Goal: Complete application form: Complete application form

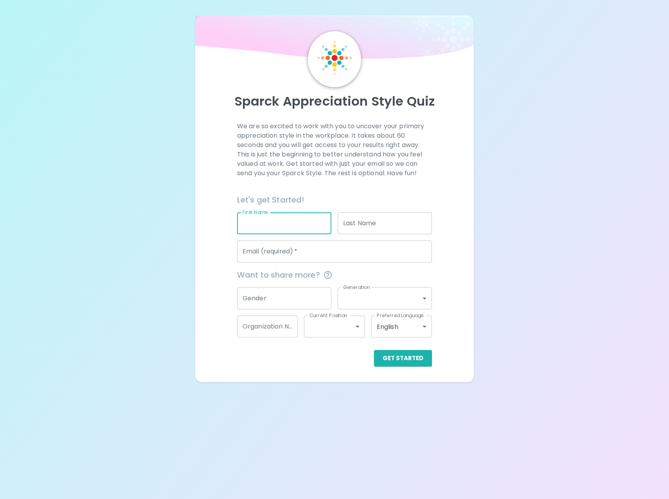
drag, startPoint x: 287, startPoint y: 222, endPoint x: 290, endPoint y: 228, distance: 7.1
click at [287, 222] on input "First Name" at bounding box center [284, 224] width 94 height 22
type input "[PERSON_NAME]"
type input "[EMAIL_ADDRESS][DOMAIN_NAME]"
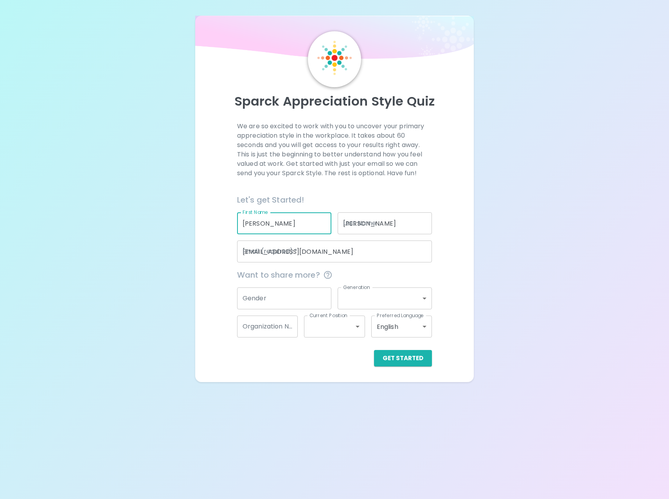
type input "[DEMOGRAPHIC_DATA] Community Services"
click at [280, 294] on input "Gender" at bounding box center [284, 299] width 94 height 22
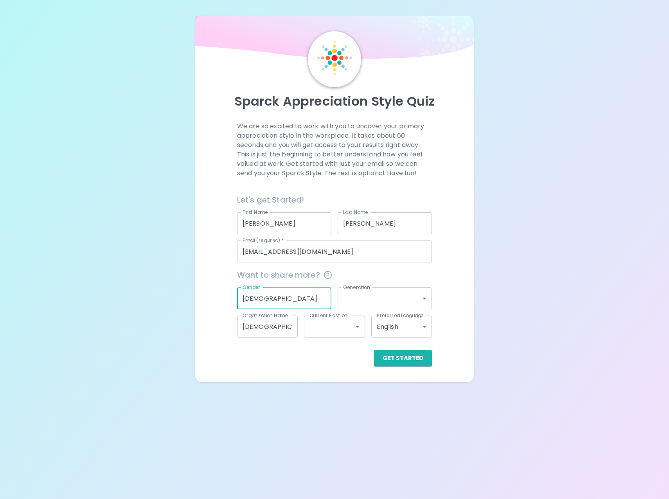
type input "[DEMOGRAPHIC_DATA]"
click at [401, 308] on body "Sparck Appreciation Style Quiz We are so excited to work with you to uncover yo…" at bounding box center [334, 249] width 669 height 499
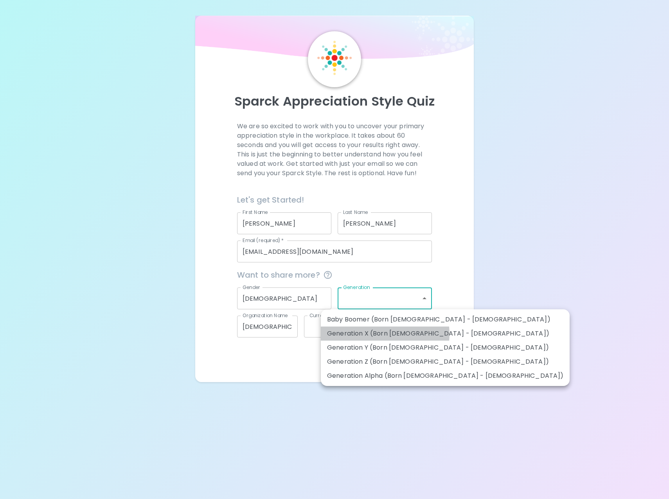
drag, startPoint x: 382, startPoint y: 334, endPoint x: 375, endPoint y: 344, distance: 12.6
click at [382, 335] on li "Generation X (Born [DEMOGRAPHIC_DATA] - [DEMOGRAPHIC_DATA])" at bounding box center [445, 334] width 249 height 14
type input "generation_x"
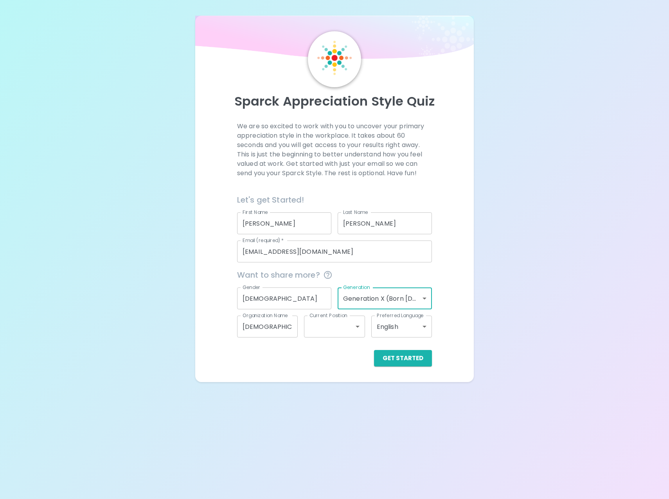
click at [336, 331] on body "Sparck Appreciation Style Quiz We are so excited to work with you to uncover yo…" at bounding box center [334, 249] width 669 height 499
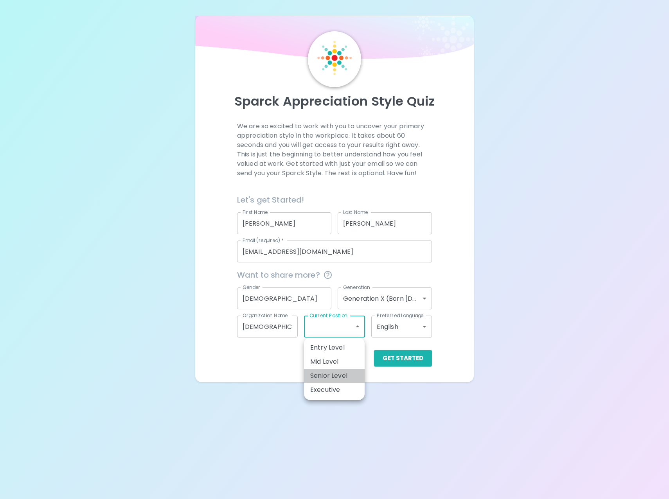
click at [332, 375] on li "Senior Level" at bounding box center [334, 376] width 61 height 14
type input "senior_level"
click at [384, 328] on body "Sparck Appreciation Style Quiz We are so excited to work with you to uncover yo…" at bounding box center [334, 249] width 669 height 499
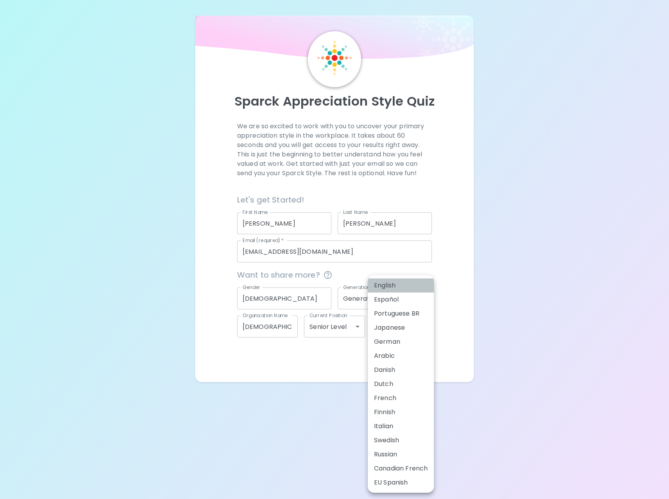
click at [387, 284] on li "English" at bounding box center [401, 286] width 66 height 14
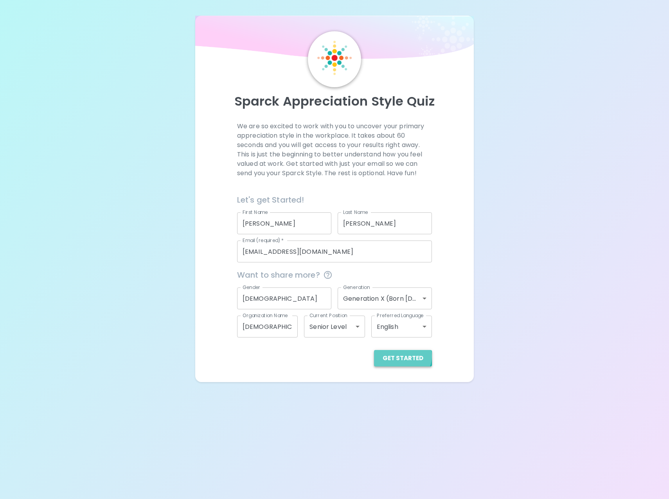
click at [404, 356] on button "Get Started" at bounding box center [403, 358] width 58 height 16
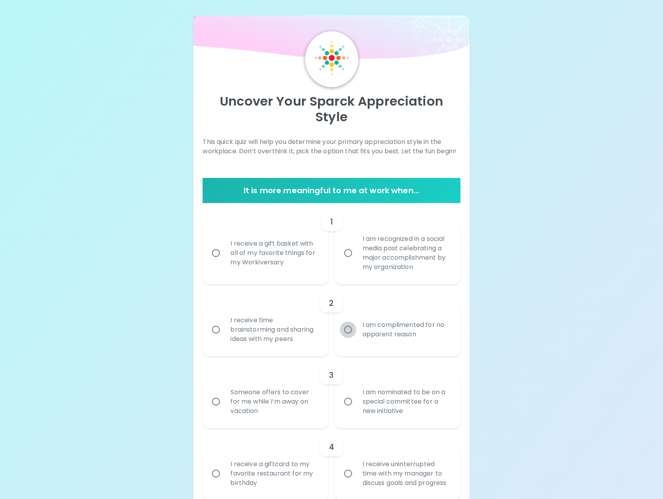
click at [349, 330] on input "I am complimented for no apparent reason" at bounding box center [348, 330] width 16 height 16
radio input "true"
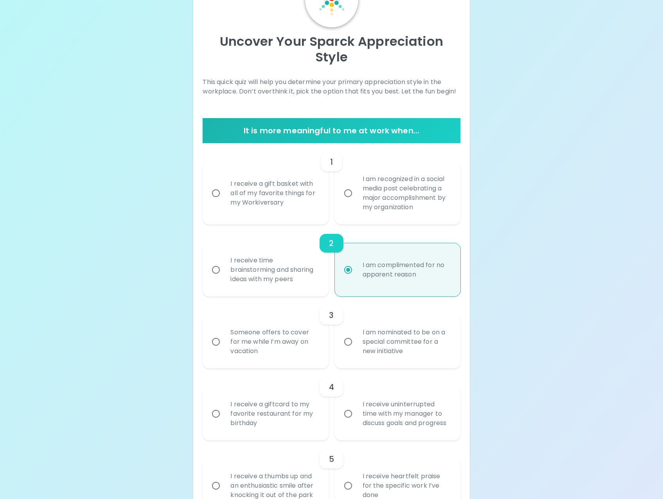
scroll to position [63, 0]
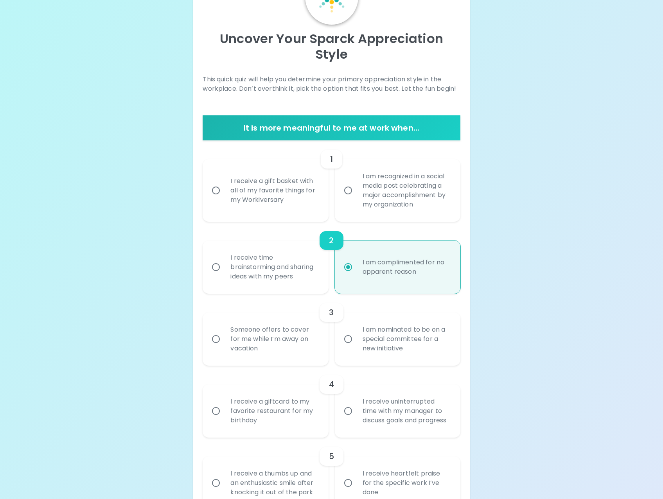
click at [216, 190] on input "I receive a gift basket with all of my favorite things for my Workiversary" at bounding box center [216, 190] width 16 height 16
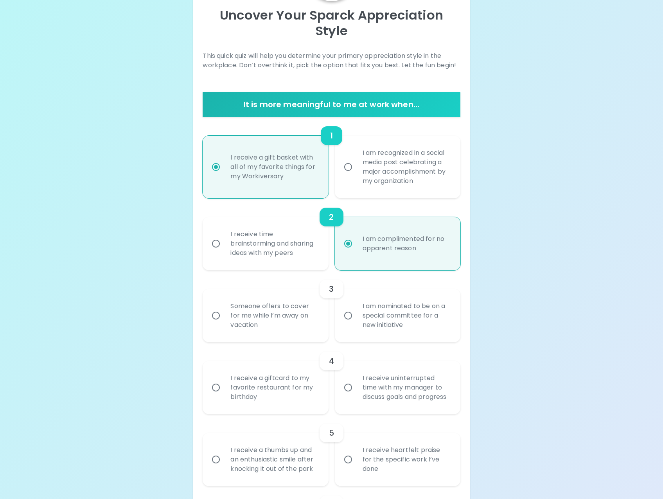
scroll to position [125, 0]
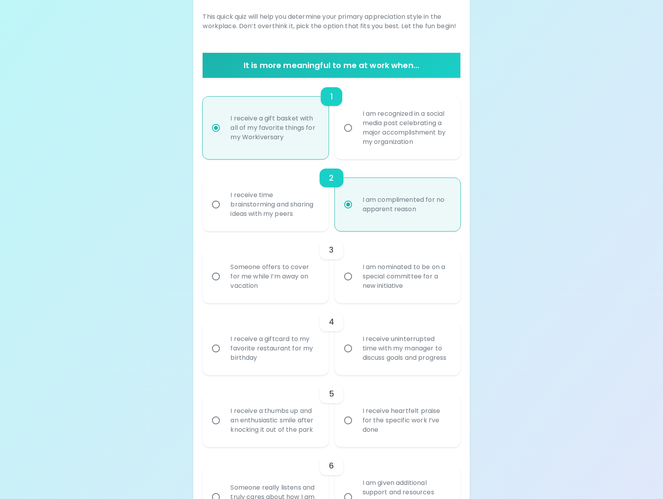
radio input "true"
click at [349, 277] on input "I am nominated to be on a special committee for a new initiative" at bounding box center [348, 277] width 16 height 16
radio input "true"
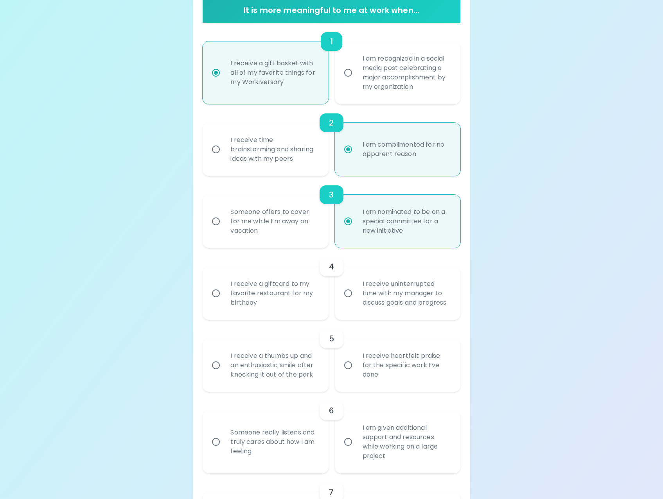
scroll to position [188, 0]
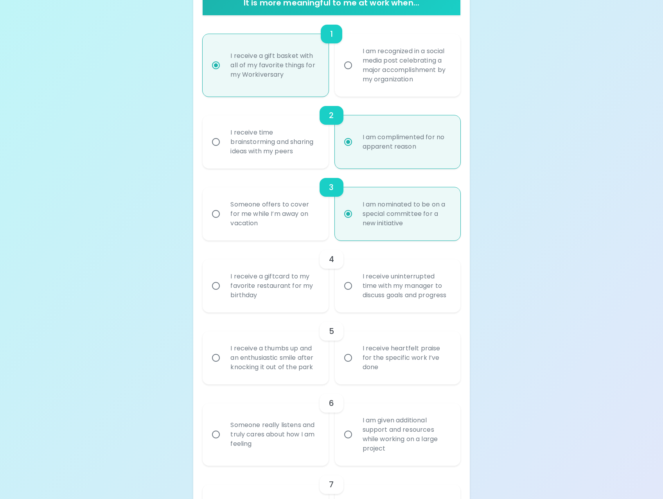
radio input "true"
click at [350, 287] on input "I receive uninterrupted time with my manager to discuss goals and progress" at bounding box center [348, 286] width 16 height 16
radio input "false"
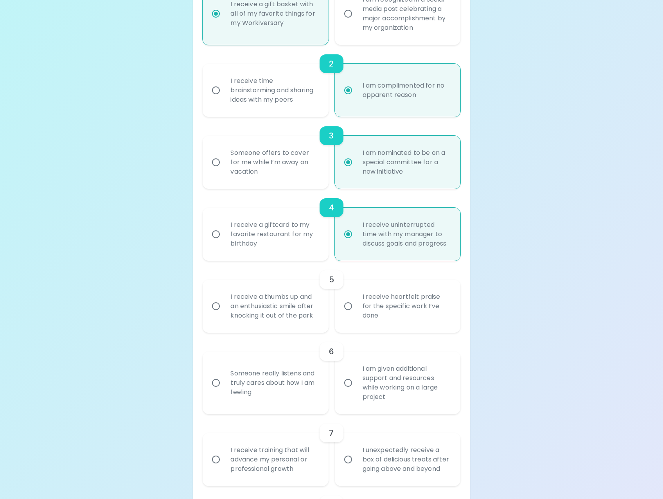
scroll to position [251, 0]
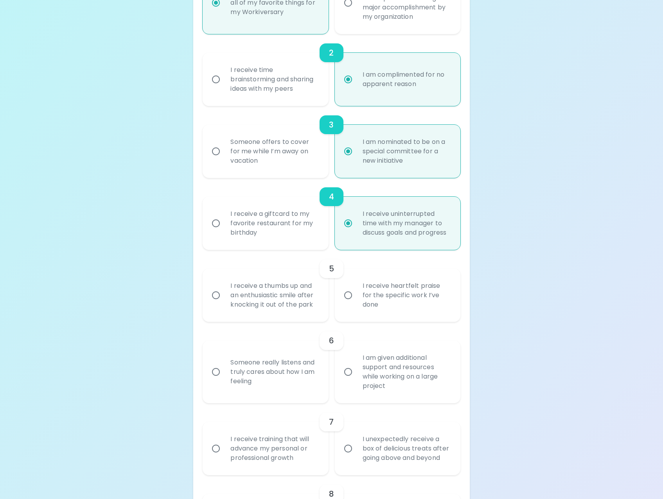
radio input "true"
drag, startPoint x: 348, startPoint y: 297, endPoint x: 359, endPoint y: 326, distance: 31.0
click at [348, 297] on input "I receive heartfelt praise for the specific work I’ve done" at bounding box center [348, 295] width 16 height 16
radio input "false"
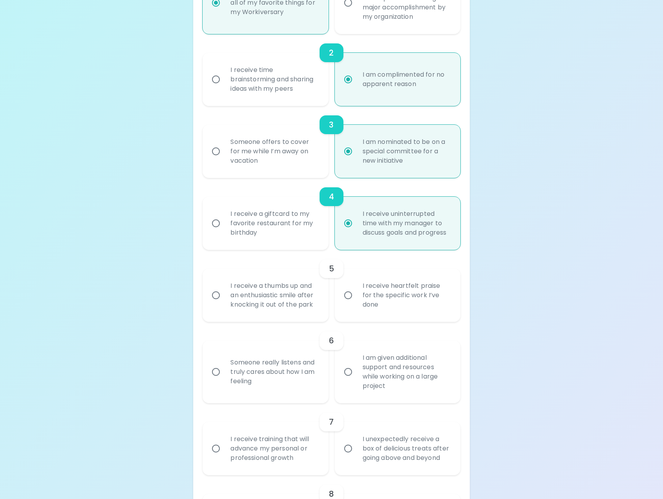
radio input "false"
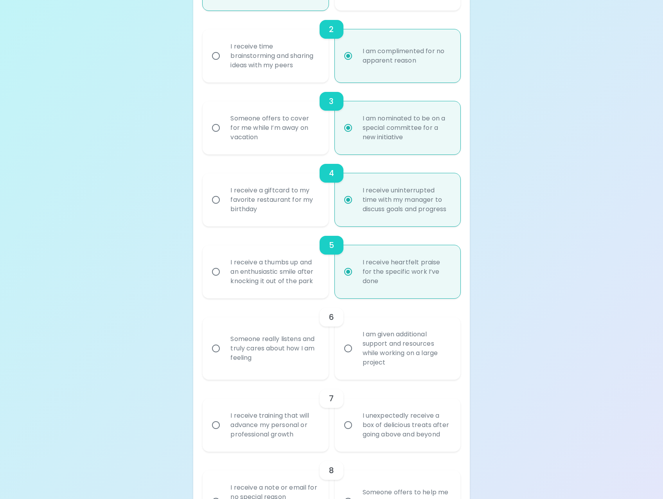
scroll to position [313, 0]
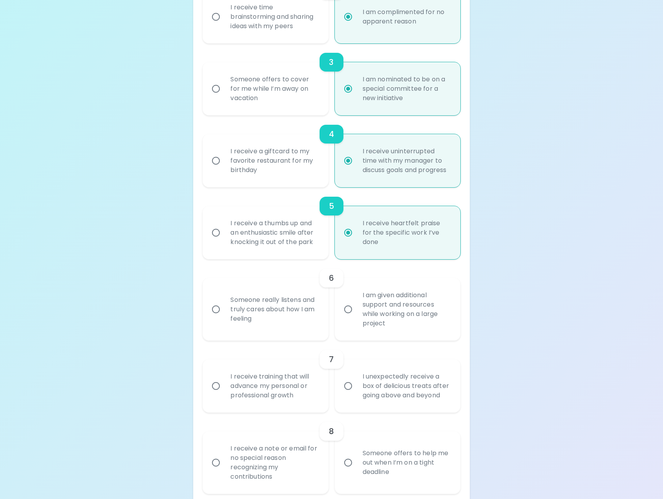
radio input "true"
click at [217, 310] on input "Someone really listens and truly cares about how I am feeling" at bounding box center [216, 309] width 16 height 16
radio input "false"
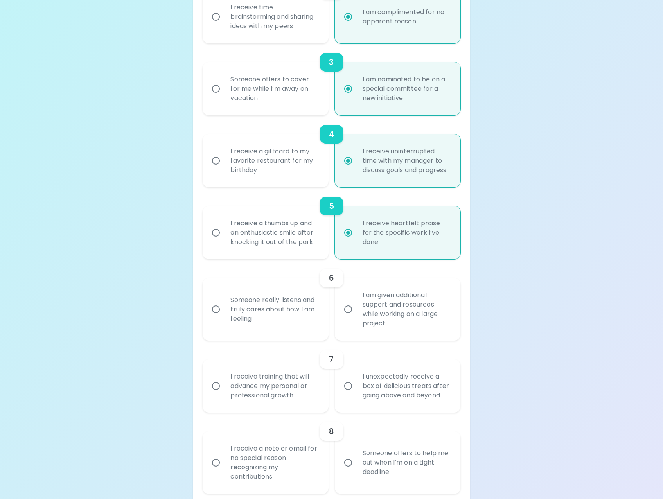
radio input "false"
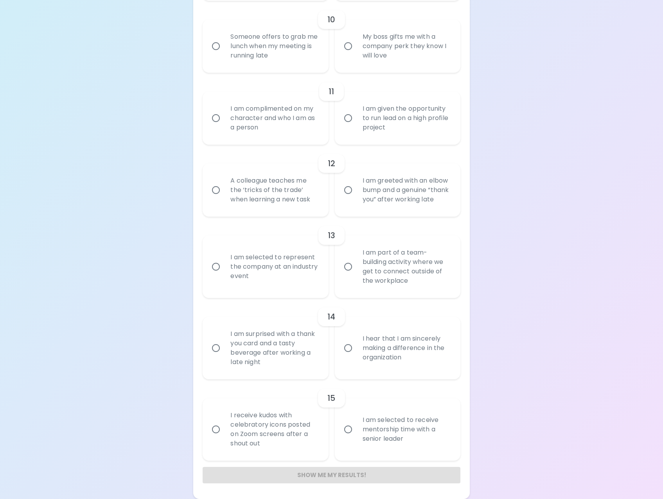
scroll to position [888, 0]
radio input "true"
click at [350, 430] on input "I am selected to receive mentorship time with a senior leader" at bounding box center [348, 430] width 16 height 16
radio input "false"
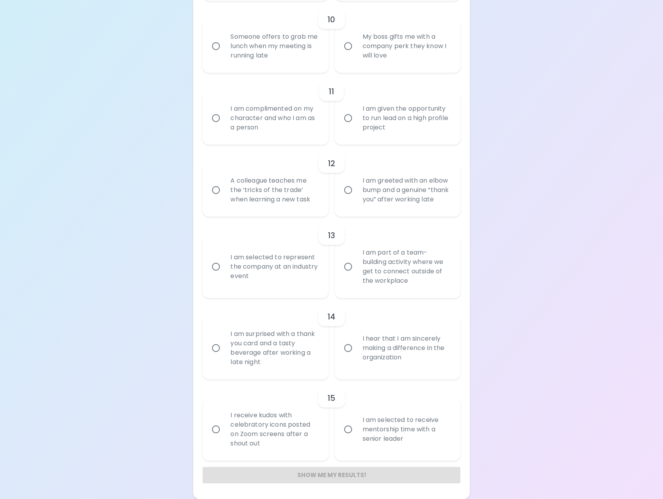
radio input "false"
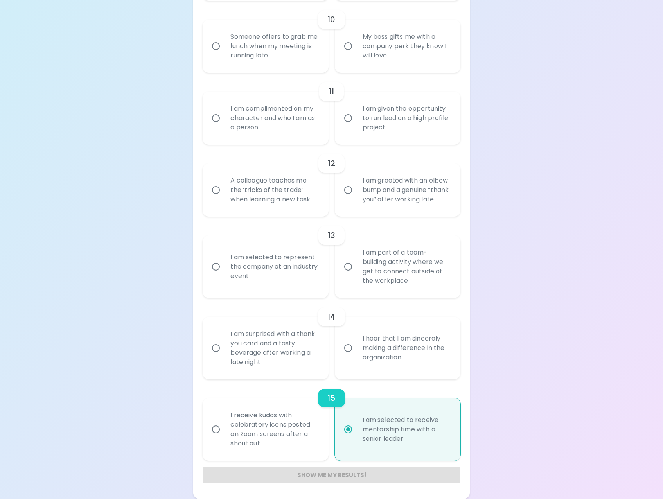
radio input "true"
click at [350, 348] on input "I hear that I am sincerely making a difference in the organization" at bounding box center [348, 348] width 16 height 16
radio input "false"
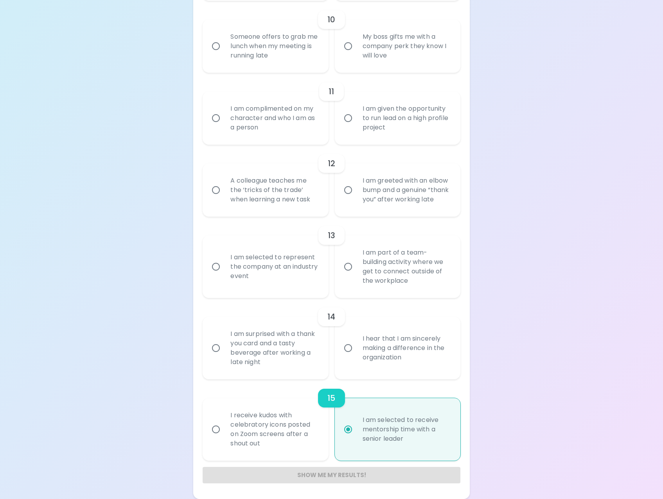
radio input "false"
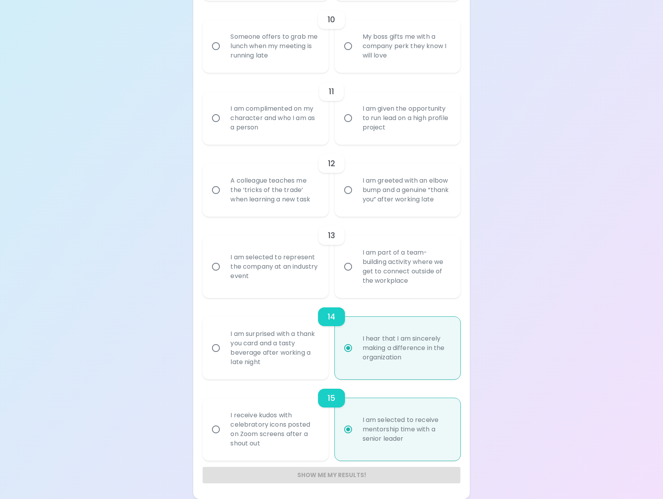
radio input "true"
click at [347, 267] on input "I am part of a team-building activity where we get to connect outside of the wo…" at bounding box center [348, 267] width 16 height 16
radio input "false"
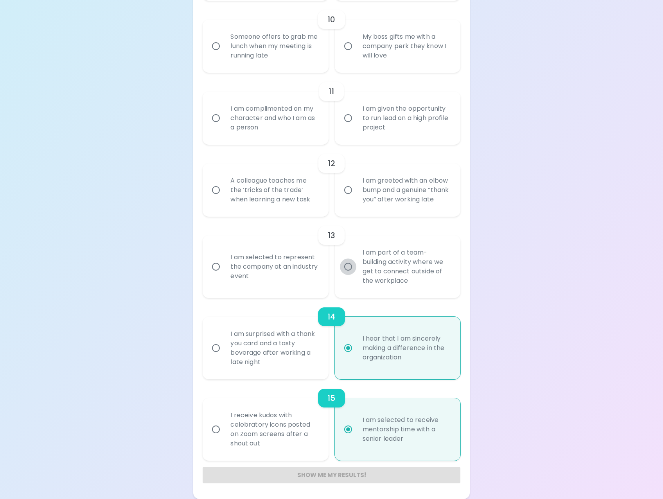
radio input "false"
radio input "true"
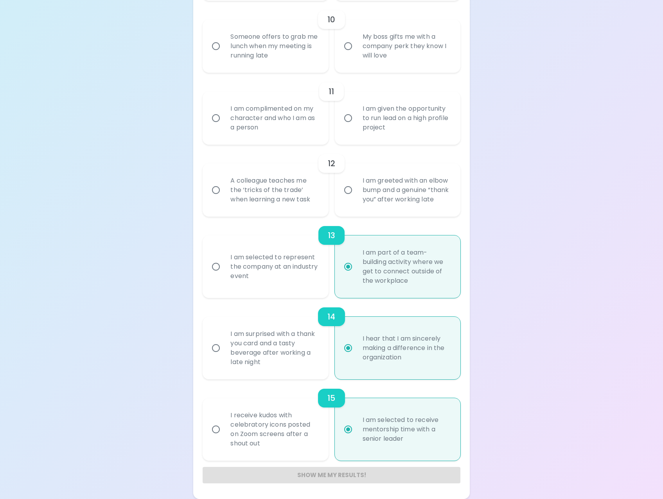
radio input "true"
click at [348, 184] on input "I am greeted with an elbow bump and a genuine “thank you” after working late" at bounding box center [348, 190] width 16 height 16
radio input "false"
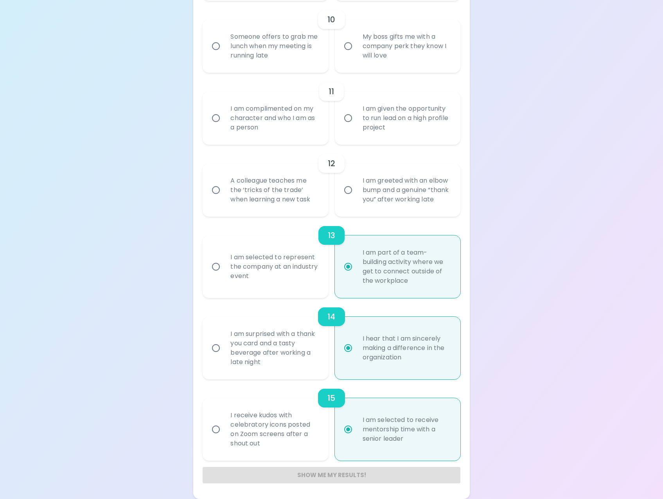
radio input "false"
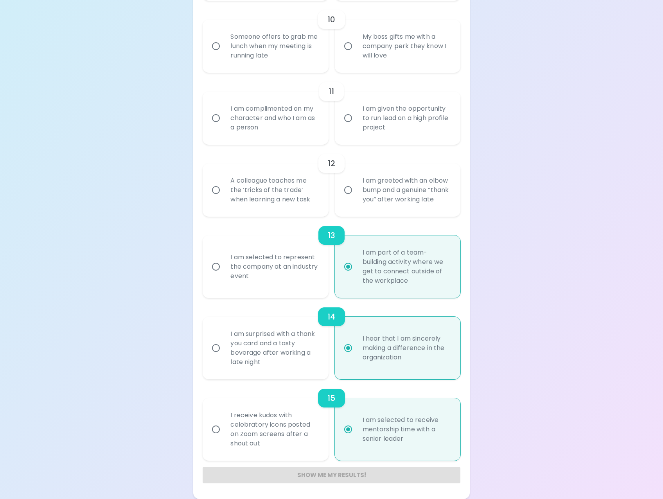
radio input "true"
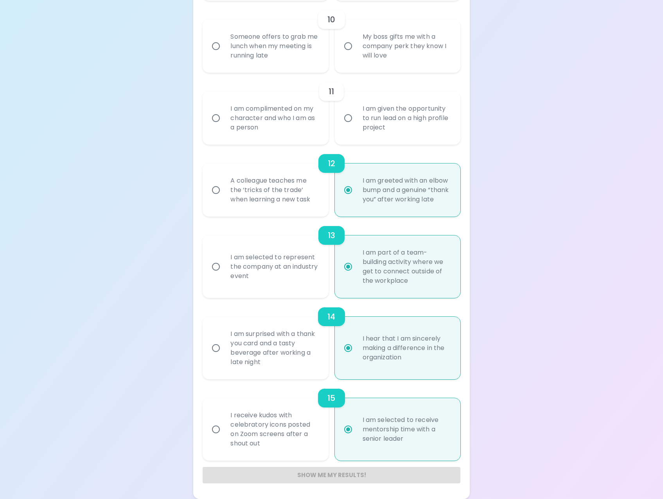
radio input "true"
click at [216, 110] on input "I am complimented on my character and who I am as a person" at bounding box center [216, 118] width 16 height 16
radio input "false"
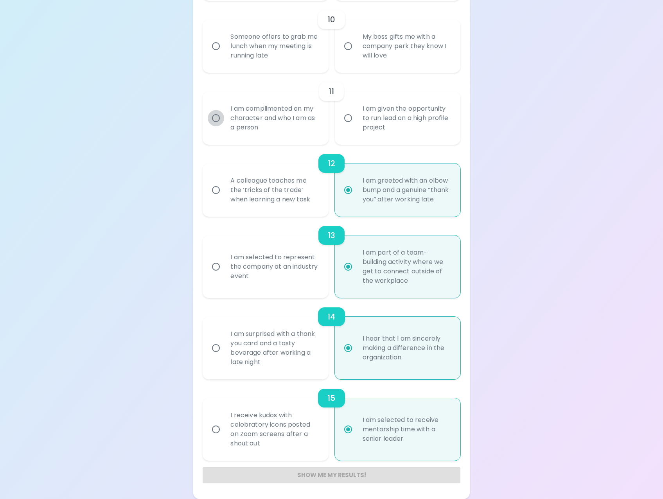
radio input "false"
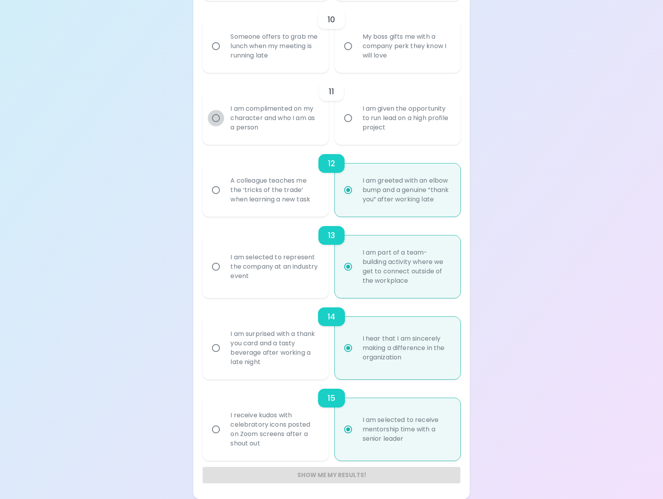
radio input "false"
radio input "true"
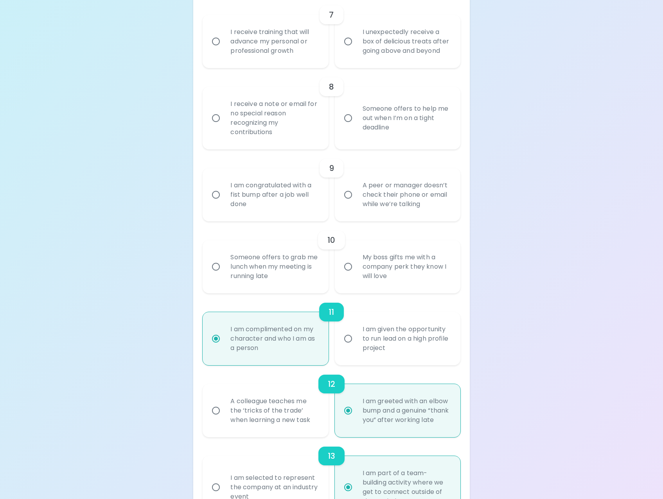
scroll to position [653, 0]
